Goal: Information Seeking & Learning: Learn about a topic

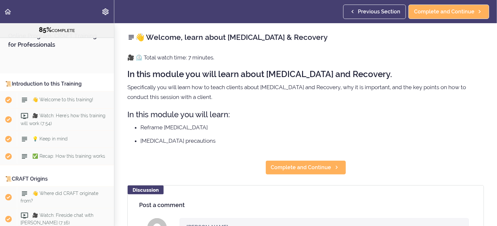
scroll to position [4214, 0]
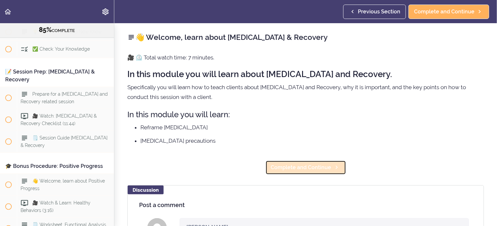
click at [313, 167] on span "Complete and Continue" at bounding box center [301, 168] width 60 height 8
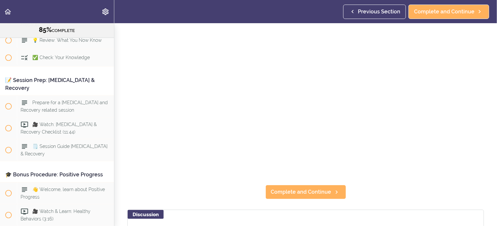
scroll to position [131, 0]
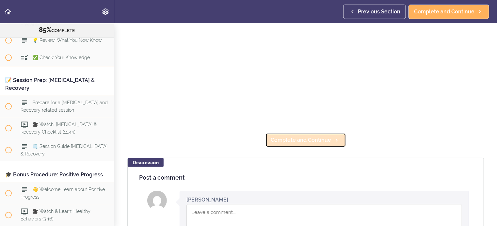
click at [284, 136] on span "Complete and Continue" at bounding box center [301, 140] width 60 height 8
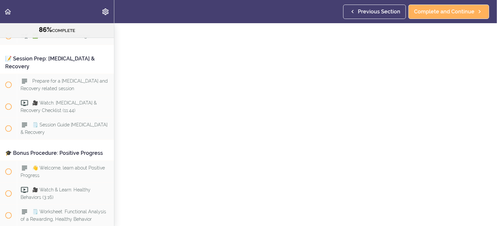
scroll to position [65, 0]
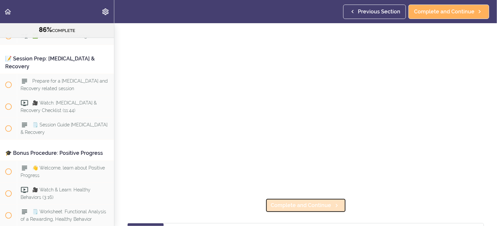
click at [290, 201] on span "Complete and Continue" at bounding box center [301, 205] width 60 height 8
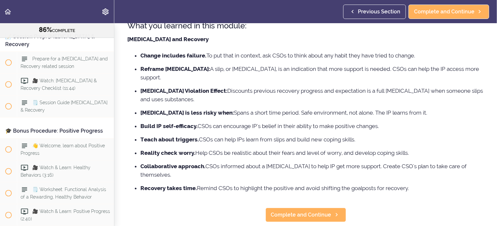
scroll to position [65, 0]
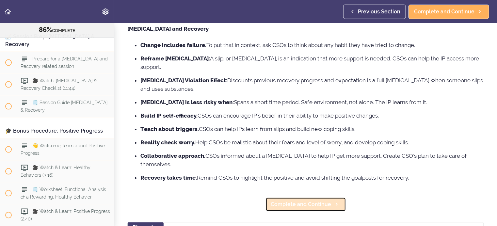
click at [295, 200] on span "Complete and Continue" at bounding box center [301, 204] width 60 height 8
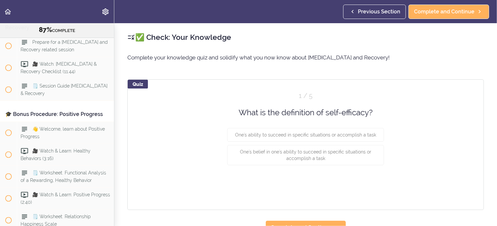
scroll to position [4267, 0]
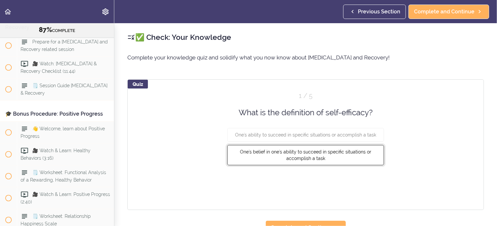
click at [372, 156] on button "One's belief in one's ability to succeed in specific situations or accomplish a…" at bounding box center [305, 155] width 157 height 20
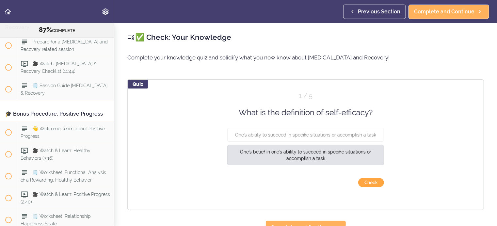
click at [370, 182] on button "Check" at bounding box center [371, 182] width 26 height 9
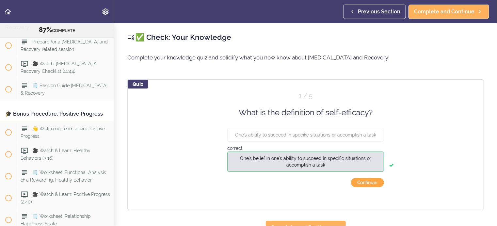
click at [370, 182] on button "Continue ›" at bounding box center [367, 182] width 33 height 9
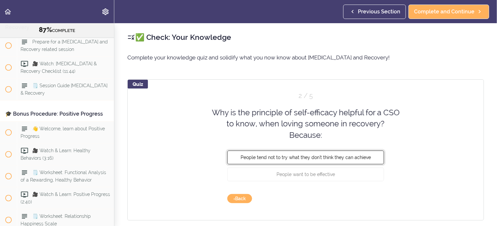
click at [355, 156] on span "People tend not to try what they don't think they can achieve" at bounding box center [306, 157] width 130 height 5
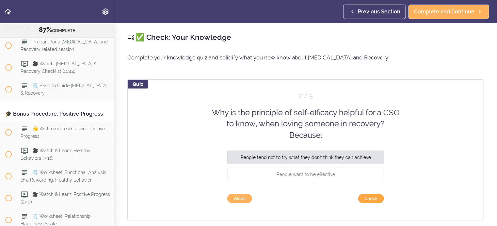
click at [371, 197] on button "Check" at bounding box center [371, 198] width 26 height 9
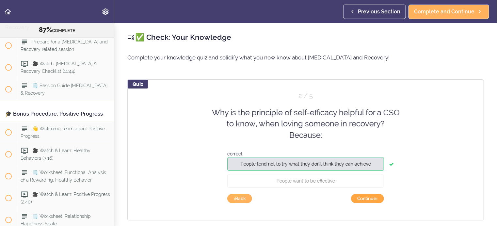
click at [371, 197] on button "Continue ›" at bounding box center [367, 198] width 33 height 9
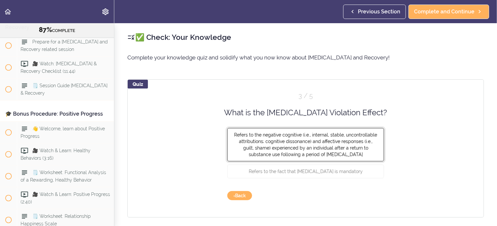
click at [346, 146] on span "Refers to the negative cognitive (i.e., internal, stable, uncontrollable attrib…" at bounding box center [305, 144] width 143 height 25
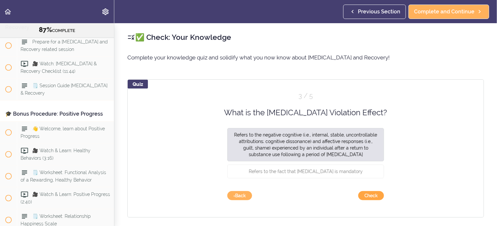
click at [368, 194] on button "Check" at bounding box center [371, 195] width 26 height 9
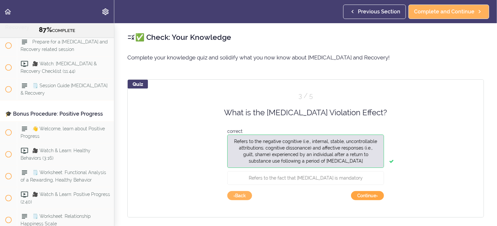
click at [368, 194] on button "Continue ›" at bounding box center [367, 195] width 33 height 9
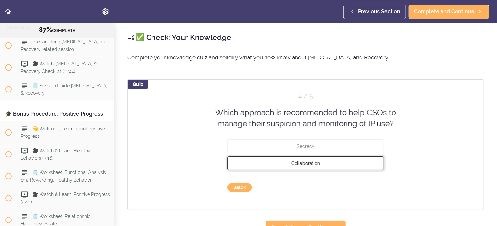
click at [328, 164] on button "Collaboration" at bounding box center [305, 163] width 157 height 14
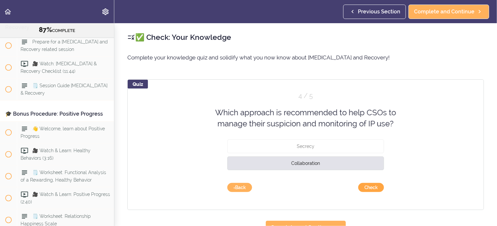
click at [365, 186] on button "Check" at bounding box center [371, 187] width 26 height 9
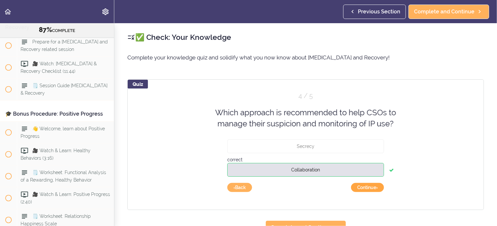
click at [365, 186] on button "Continue ›" at bounding box center [367, 187] width 33 height 9
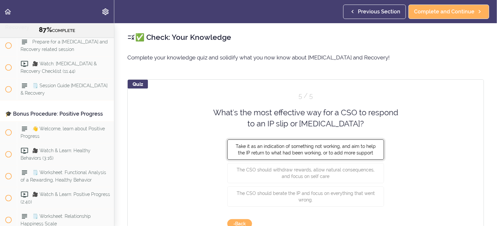
click at [359, 149] on span "Take it as an indication of something not working, and aim to help the IP retur…" at bounding box center [306, 149] width 140 height 12
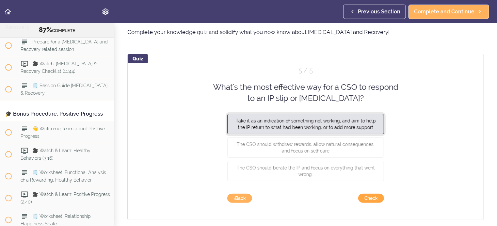
scroll to position [33, 0]
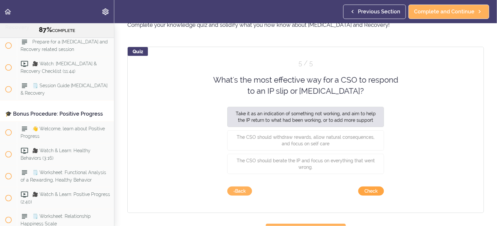
click at [368, 190] on button "Check" at bounding box center [371, 190] width 26 height 9
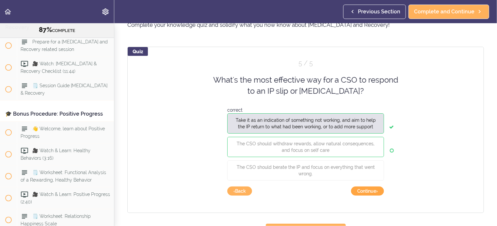
click at [368, 190] on button "Continue ›" at bounding box center [367, 190] width 33 height 9
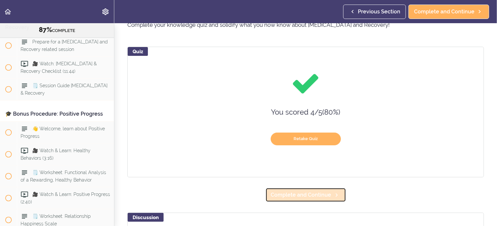
click at [317, 193] on span "Complete and Continue" at bounding box center [301, 195] width 60 height 8
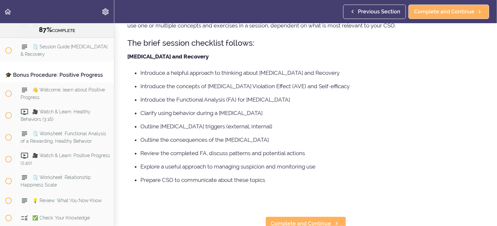
scroll to position [97, 0]
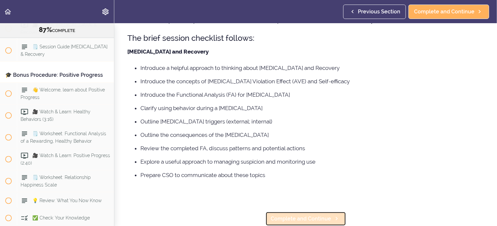
click at [291, 215] on span "Complete and Continue" at bounding box center [301, 219] width 60 height 8
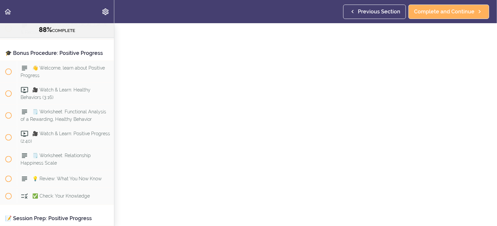
scroll to position [54, 0]
click at [291, 215] on span "Complete and Continue" at bounding box center [301, 219] width 60 height 8
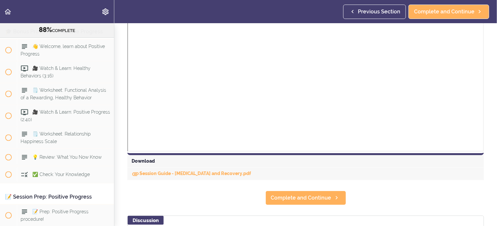
scroll to position [228, 0]
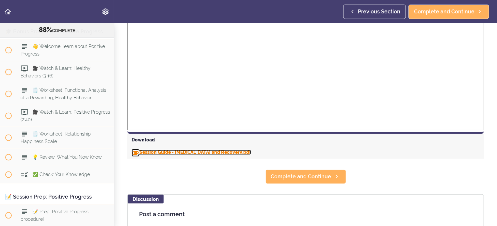
click at [219, 151] on link "Session Guide - [MEDICAL_DATA] and Recovery.pdf" at bounding box center [191, 151] width 119 height 5
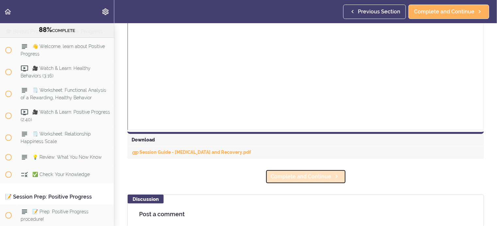
click at [283, 176] on span "Complete and Continue" at bounding box center [301, 177] width 60 height 8
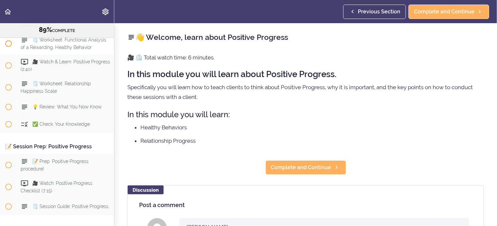
scroll to position [4392, 0]
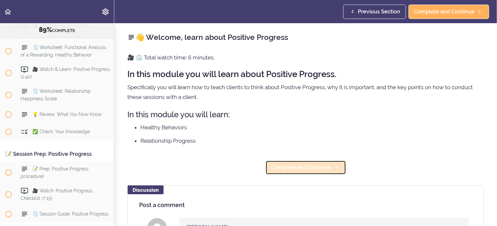
click at [296, 168] on span "Complete and Continue" at bounding box center [301, 168] width 60 height 8
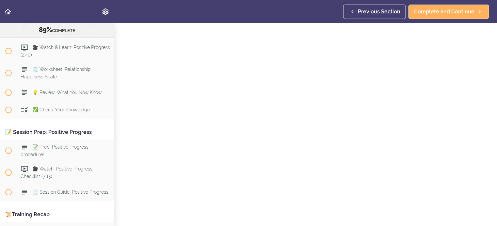
scroll to position [65, 0]
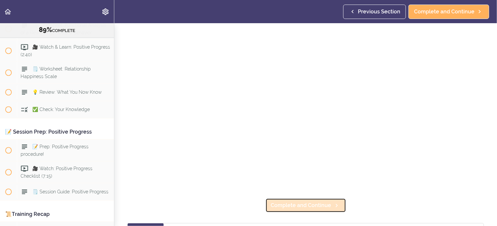
click at [277, 201] on span "Complete and Continue" at bounding box center [301, 205] width 60 height 8
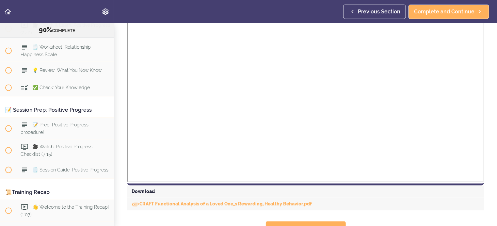
scroll to position [196, 0]
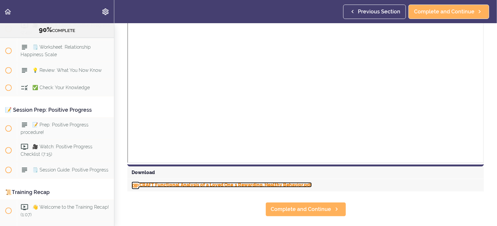
click at [218, 184] on link "CRAFT Functional Analysis of a Loved One_s Rewarding, Healthy Behavior.pdf" at bounding box center [222, 184] width 180 height 5
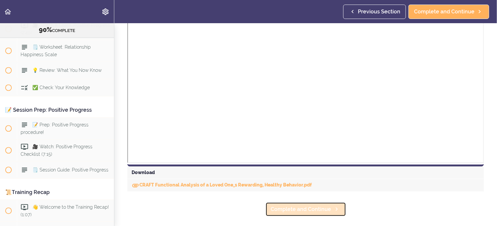
click at [284, 208] on span "Complete and Continue" at bounding box center [301, 209] width 60 height 8
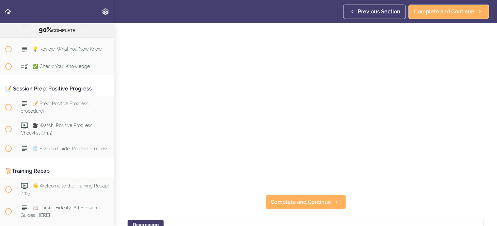
scroll to position [98, 0]
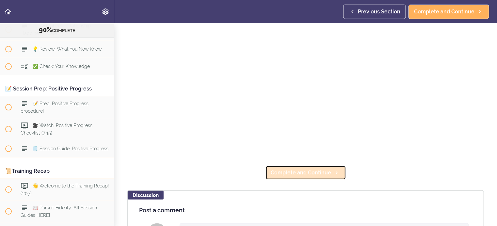
click at [285, 169] on span "Complete and Continue" at bounding box center [301, 173] width 60 height 8
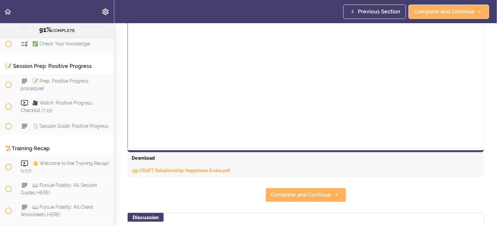
scroll to position [228, 0]
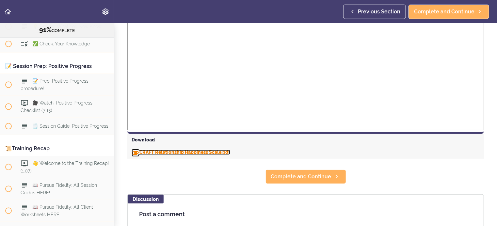
click at [203, 152] on link "CRAFT Relationship Happiness Scale.pdf" at bounding box center [181, 151] width 99 height 5
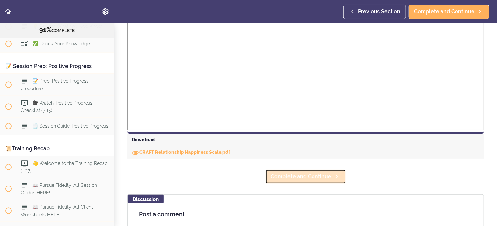
click at [285, 175] on span "Complete and Continue" at bounding box center [301, 177] width 60 height 8
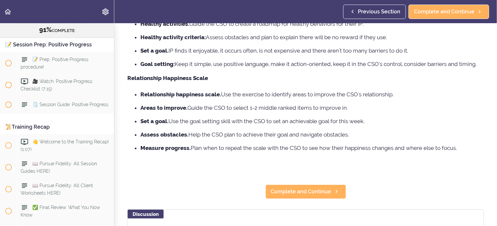
scroll to position [131, 0]
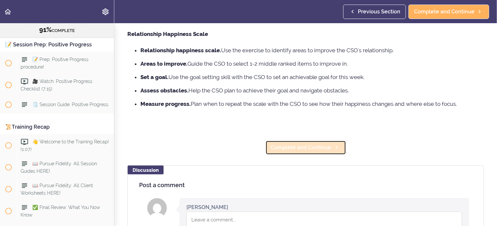
click at [294, 151] on span "Complete and Continue" at bounding box center [301, 148] width 60 height 8
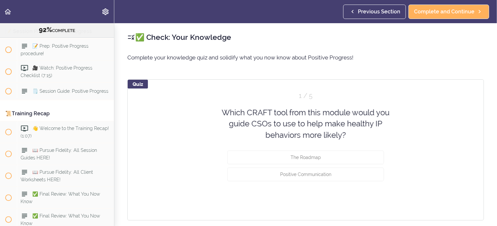
scroll to position [4519, 0]
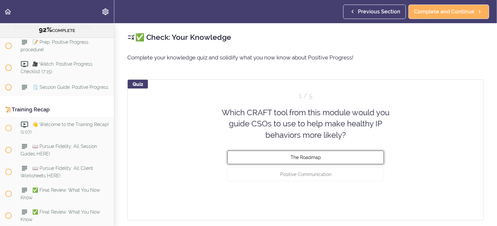
click at [320, 155] on button "The Roadmap" at bounding box center [305, 157] width 157 height 14
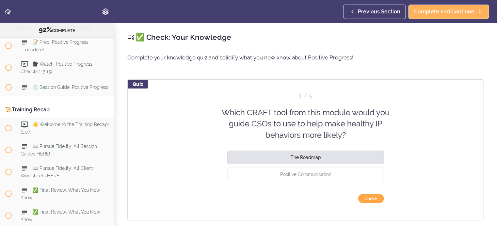
click at [368, 196] on button "Check" at bounding box center [371, 198] width 26 height 9
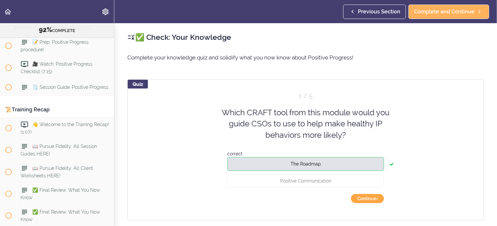
click at [368, 196] on button "Continue ›" at bounding box center [367, 198] width 33 height 9
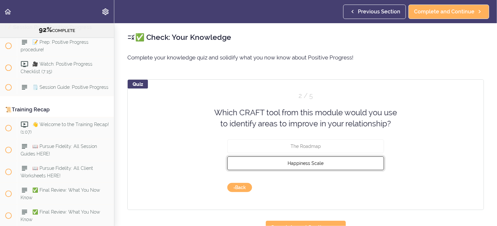
click at [310, 162] on span "Happiness Scale" at bounding box center [306, 162] width 36 height 5
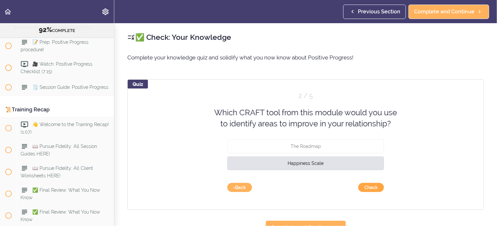
click at [364, 186] on button "Check" at bounding box center [371, 187] width 26 height 9
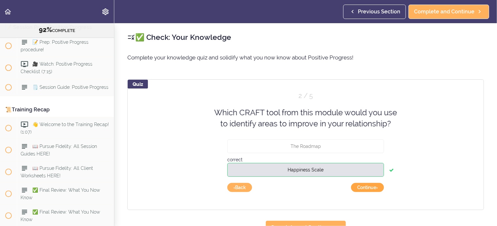
click at [364, 186] on button "Continue ›" at bounding box center [367, 187] width 33 height 9
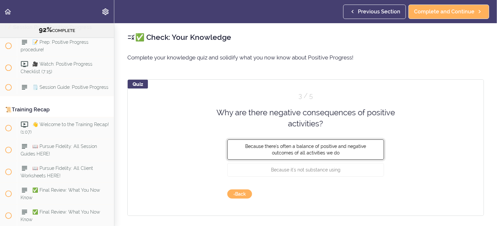
click at [333, 150] on button "Because there's often a balance of positive and negative outcomes of all activi…" at bounding box center [305, 149] width 157 height 20
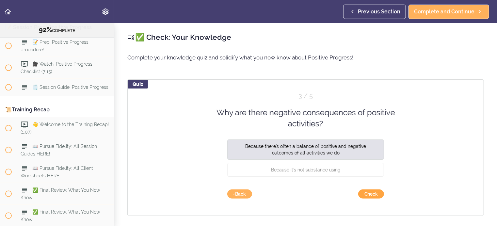
click at [364, 193] on button "Check" at bounding box center [371, 193] width 26 height 9
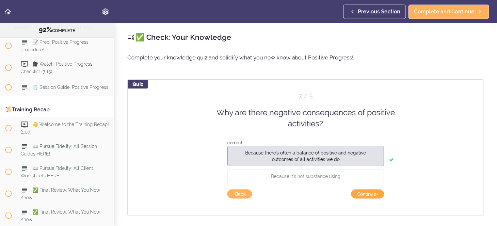
click at [364, 193] on button "Continue ›" at bounding box center [367, 193] width 33 height 9
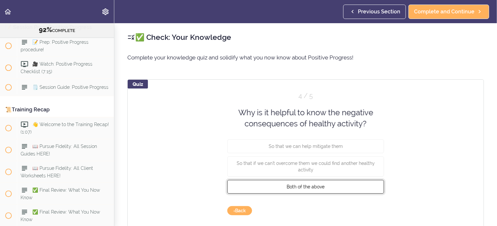
click at [323, 187] on button "Both of the above" at bounding box center [305, 187] width 157 height 14
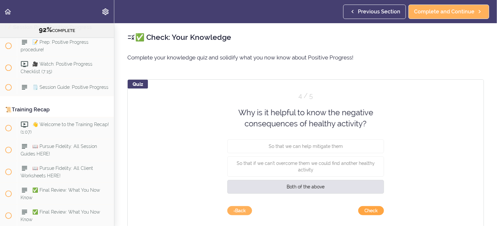
click at [369, 210] on button "Check" at bounding box center [371, 210] width 26 height 9
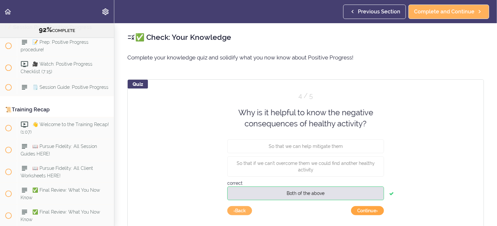
click at [369, 210] on button "Continue ›" at bounding box center [367, 210] width 33 height 9
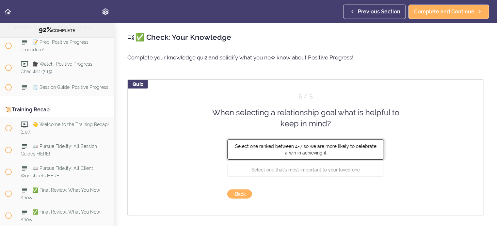
click at [363, 146] on span "Select one ranked between 4-7 so we are more likely to celebrate a win in achie…" at bounding box center [305, 149] width 141 height 12
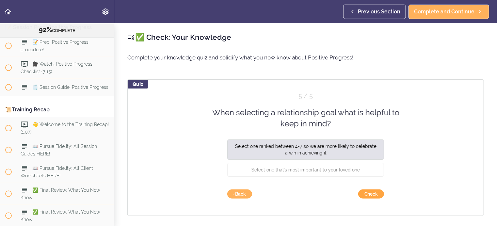
click at [369, 191] on button "Check" at bounding box center [371, 193] width 26 height 9
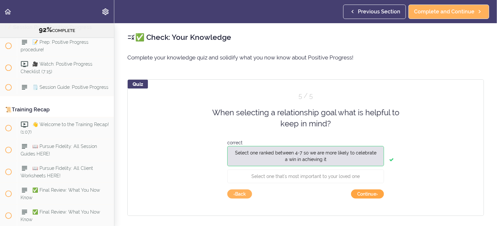
click at [369, 191] on button "Continue ›" at bounding box center [367, 193] width 33 height 9
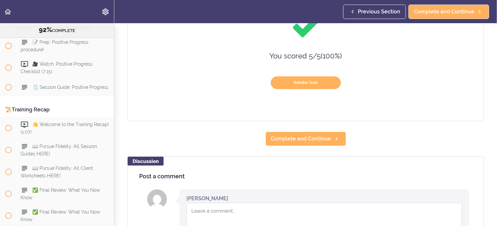
scroll to position [98, 0]
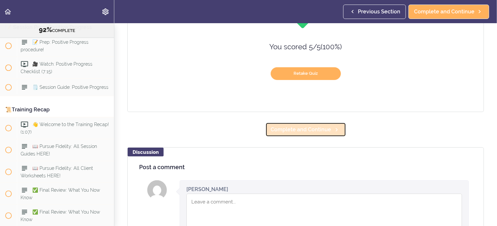
click at [298, 129] on span "Complete and Continue" at bounding box center [301, 130] width 60 height 8
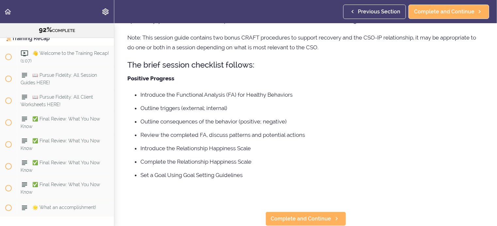
scroll to position [78, 0]
click at [292, 215] on span "Complete and Continue" at bounding box center [301, 219] width 60 height 8
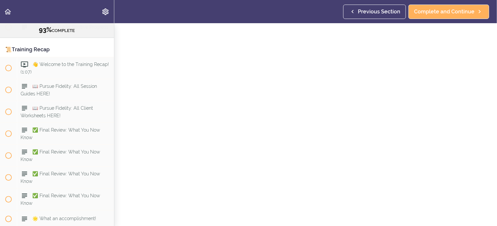
scroll to position [54, 0]
click at [308, 215] on span "Complete and Continue" at bounding box center [301, 219] width 60 height 8
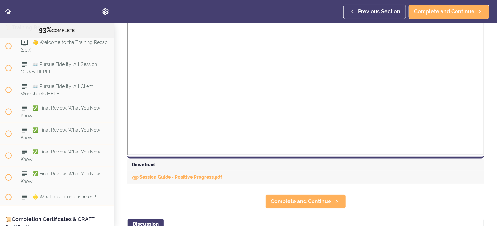
scroll to position [228, 0]
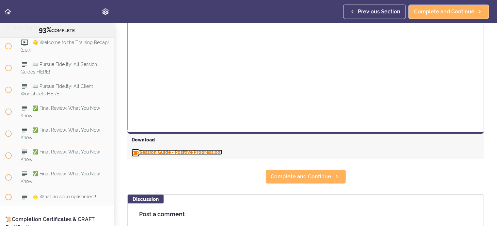
click at [202, 152] on link "Session Guide - Positive Progress.pdf" at bounding box center [177, 151] width 91 height 5
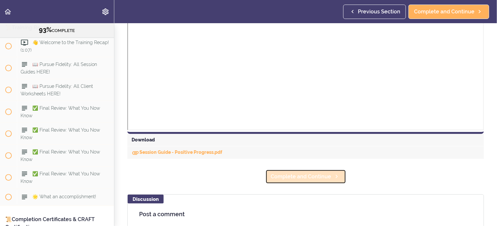
click at [291, 174] on span "Complete and Continue" at bounding box center [301, 177] width 60 height 8
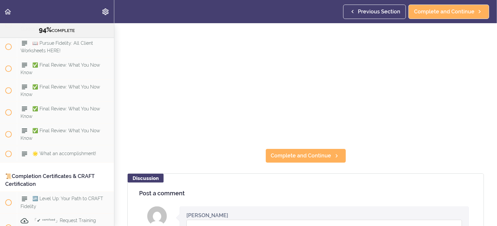
scroll to position [228, 0]
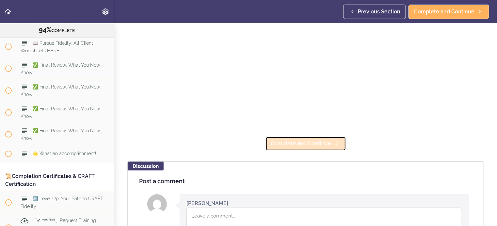
click at [302, 141] on span "Complete and Continue" at bounding box center [301, 144] width 60 height 8
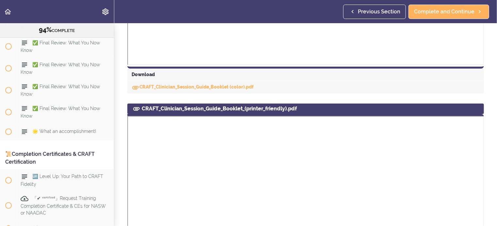
scroll to position [392, 0]
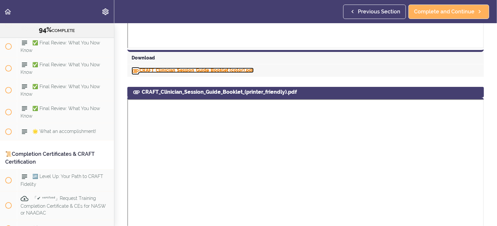
click at [192, 68] on link "CRAFT_Clinician_Session_Guide_Booklet (color).pdf" at bounding box center [193, 70] width 122 height 5
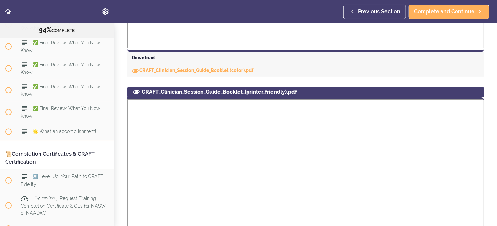
click at [121, 125] on section "Online Program: CRAFT Training for Professionals 94% COMPLETE 📜Introduction to …" at bounding box center [248, 124] width 497 height 203
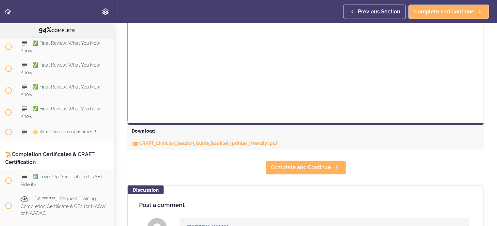
scroll to position [685, 0]
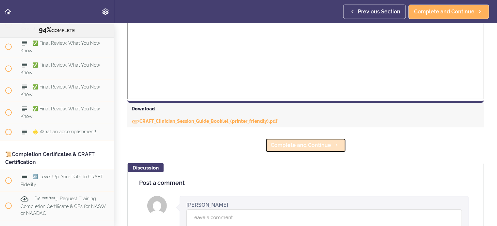
click at [302, 144] on span "Complete and Continue" at bounding box center [301, 145] width 60 height 8
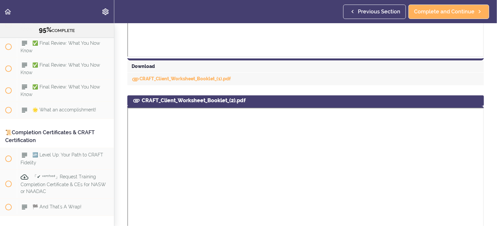
scroll to position [326, 0]
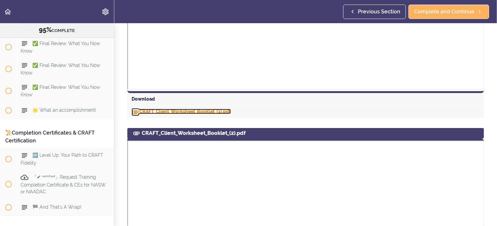
click at [221, 110] on link "CRAFT_Client_Worksheet_Booklet_(1).pdf" at bounding box center [181, 111] width 99 height 5
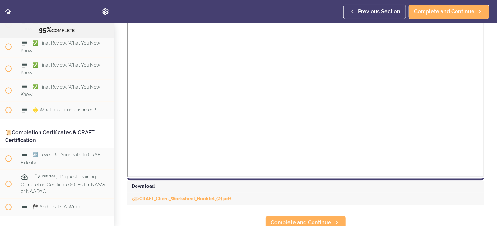
scroll to position [592, 0]
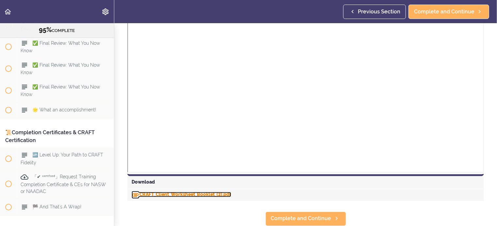
click at [183, 192] on link "CRAFT_Client_Worksheet_Booklet_(2).pdf" at bounding box center [182, 194] width 100 height 5
click at [170, 205] on section "Online Program: CRAFT Training for Professionals 95% COMPLETE 📜Introduction to …" at bounding box center [248, 124] width 497 height 203
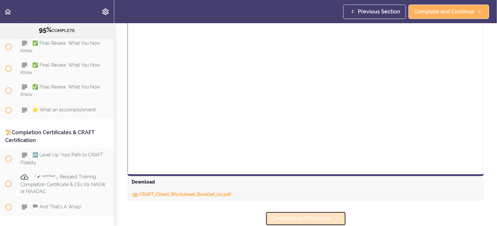
click at [278, 215] on span "Complete and Continue" at bounding box center [301, 219] width 60 height 8
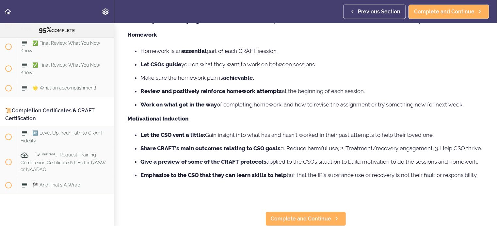
scroll to position [165, 0]
click at [287, 215] on span "Complete and Continue" at bounding box center [301, 219] width 60 height 8
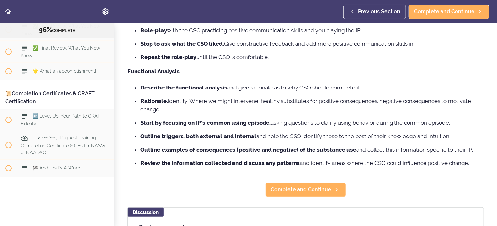
scroll to position [294, 0]
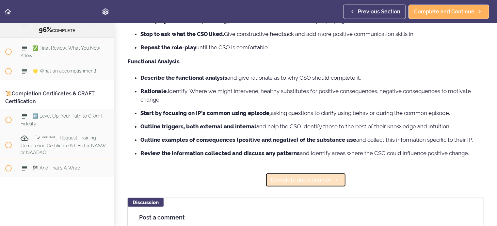
click at [300, 184] on span "Complete and Continue" at bounding box center [301, 180] width 60 height 8
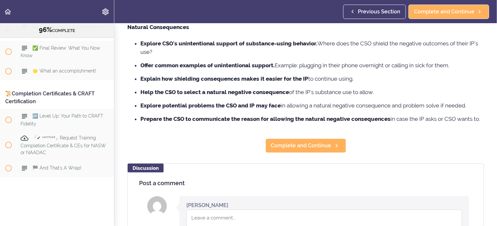
scroll to position [326, 0]
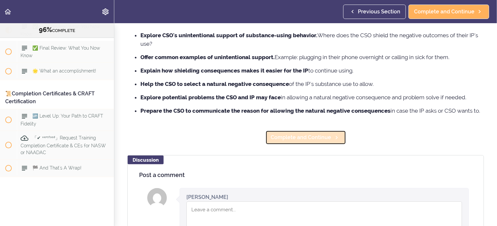
click at [287, 141] on span "Complete and Continue" at bounding box center [301, 137] width 60 height 8
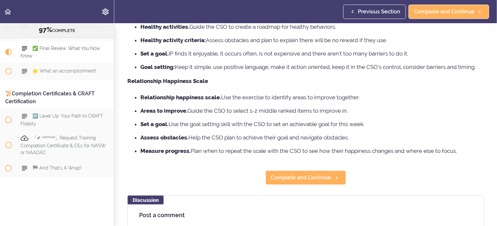
scroll to position [228, 0]
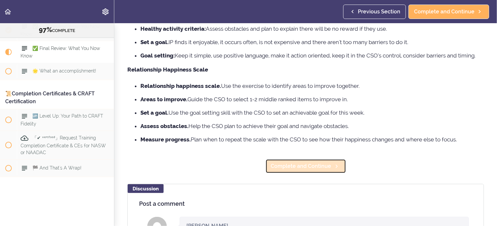
click at [288, 166] on span "Complete and Continue" at bounding box center [301, 166] width 60 height 8
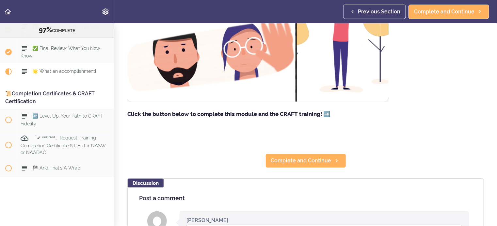
scroll to position [131, 0]
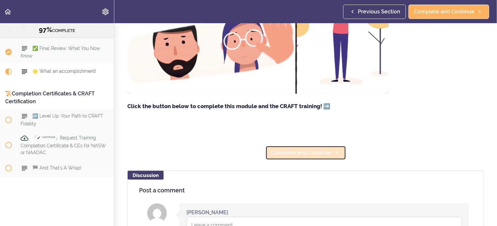
click at [295, 157] on span "Complete and Continue" at bounding box center [301, 153] width 60 height 8
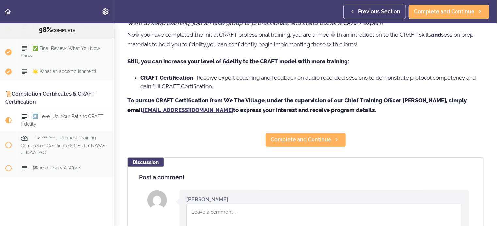
scroll to position [33, 0]
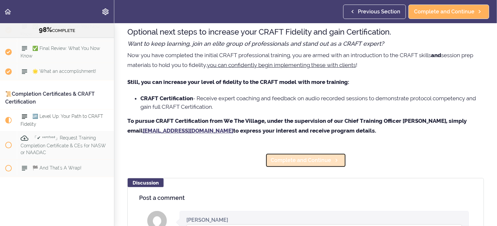
click at [293, 159] on span "Complete and Continue" at bounding box center [301, 160] width 60 height 8
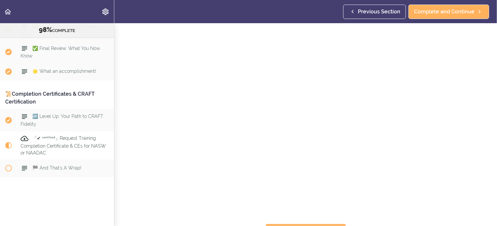
scroll to position [122, 0]
click at [290, 215] on span "Complete and Continue" at bounding box center [301, 219] width 60 height 8
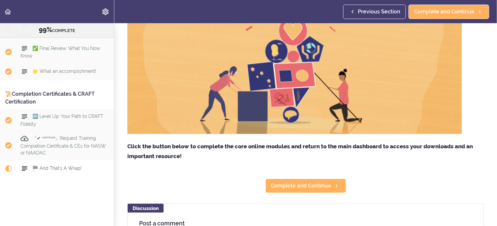
scroll to position [163, 0]
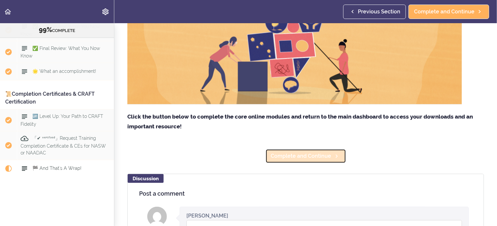
click at [285, 156] on span "Complete and Continue" at bounding box center [301, 156] width 60 height 8
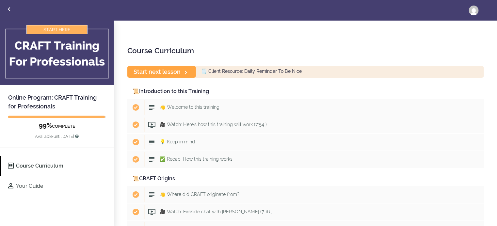
click at [186, 70] on icon at bounding box center [186, 73] width 8 height 8
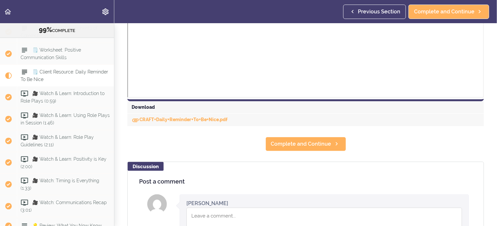
scroll to position [1864, 0]
click at [167, 119] on link "CRAFT+Daily+Reminder+To+Be+Nice.pdf" at bounding box center [180, 119] width 96 height 5
click at [230, 159] on section "Online Program: CRAFT Training for Professionals 99% COMPLETE 📜Introduction to …" at bounding box center [248, 124] width 497 height 203
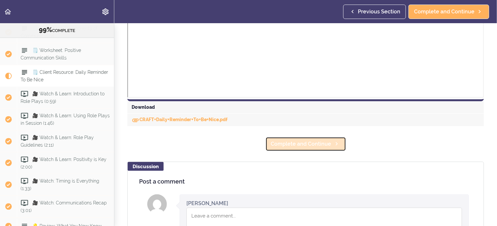
click at [298, 144] on span "Complete and Continue" at bounding box center [301, 144] width 60 height 8
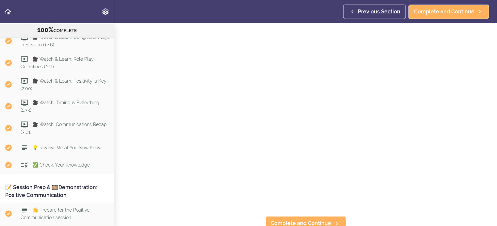
scroll to position [54, 0]
click at [282, 215] on span "Complete and Continue" at bounding box center [301, 219] width 60 height 8
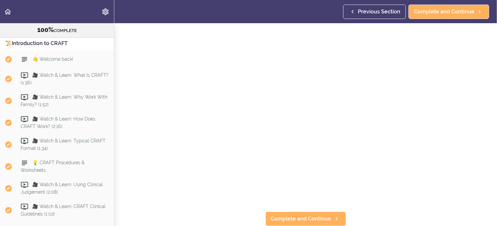
scroll to position [54, 0]
click at [280, 215] on span "Complete and Continue" at bounding box center [301, 219] width 60 height 8
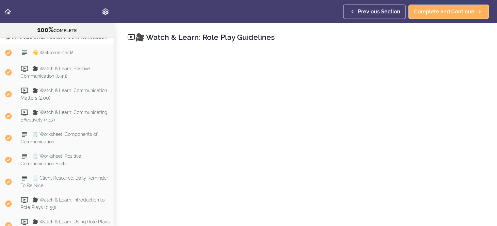
scroll to position [1628, 0]
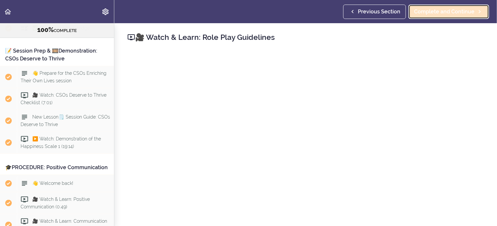
click at [459, 11] on span "Complete and Continue" at bounding box center [444, 12] width 60 height 8
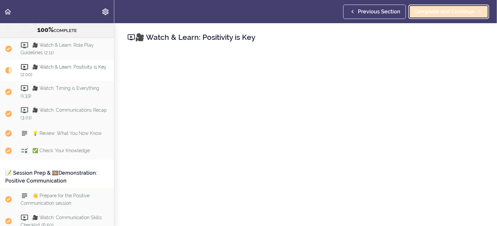
scroll to position [2009, 0]
